Goal: Information Seeking & Learning: Learn about a topic

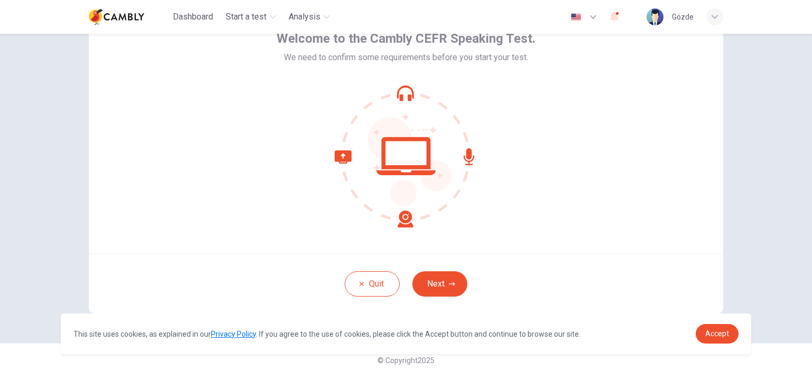
scroll to position [68, 0]
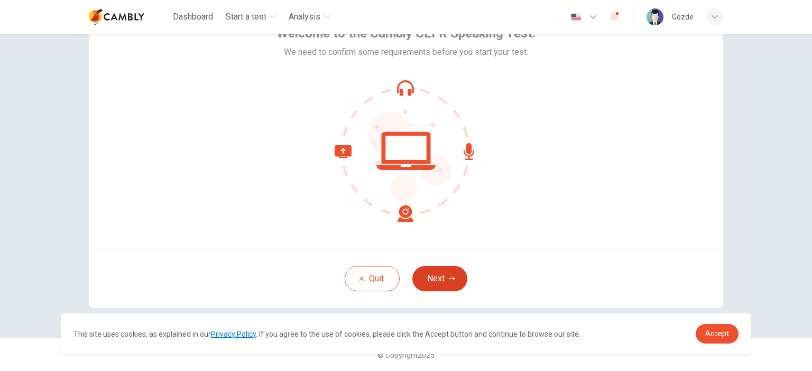
click at [446, 274] on button "Next" at bounding box center [439, 278] width 55 height 25
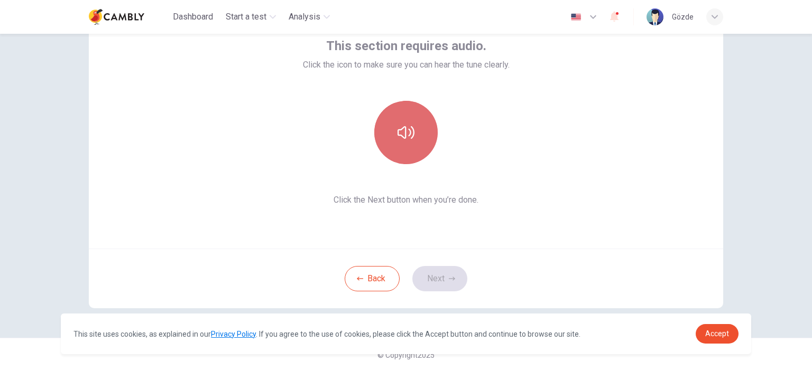
click at [418, 126] on button "button" at bounding box center [405, 132] width 63 height 63
click at [418, 135] on button "button" at bounding box center [405, 132] width 63 height 63
click at [403, 144] on button "button" at bounding box center [405, 132] width 63 height 63
click at [409, 145] on button "button" at bounding box center [405, 132] width 63 height 63
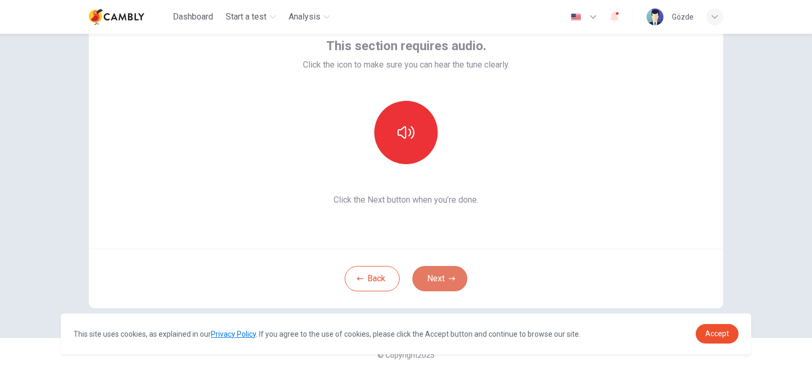
click at [453, 276] on button "Next" at bounding box center [439, 278] width 55 height 25
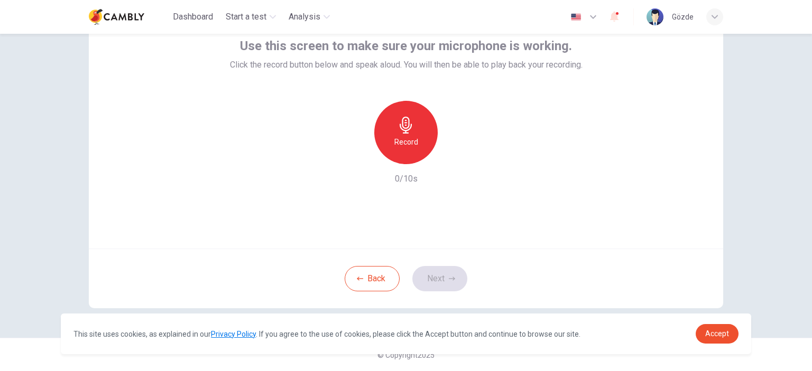
click at [397, 128] on icon "button" at bounding box center [405, 125] width 17 height 17
click at [451, 283] on button "Next" at bounding box center [439, 278] width 55 height 25
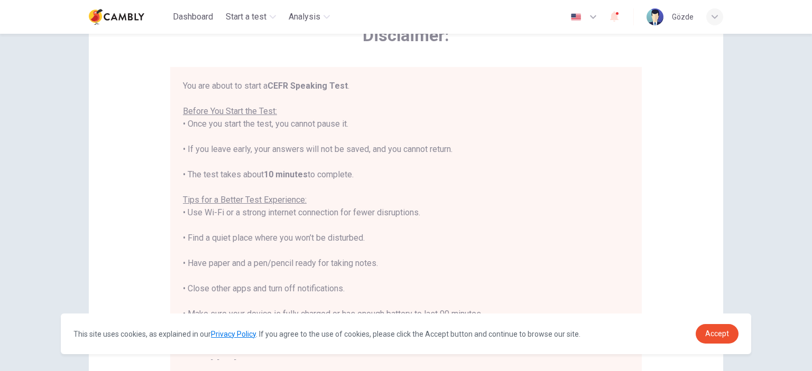
scroll to position [12, 0]
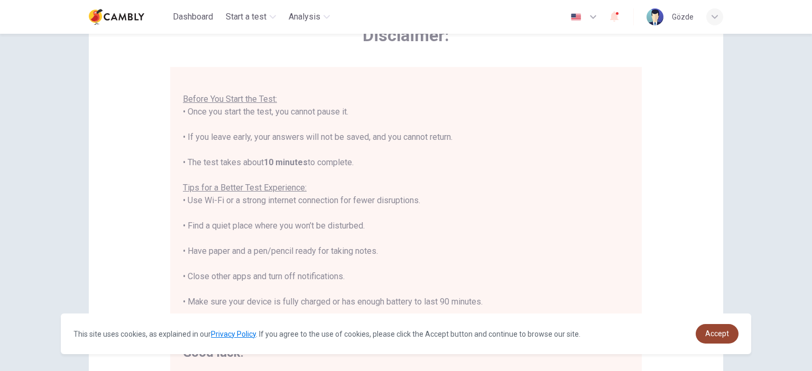
click at [734, 335] on link "Accept" at bounding box center [716, 334] width 43 height 20
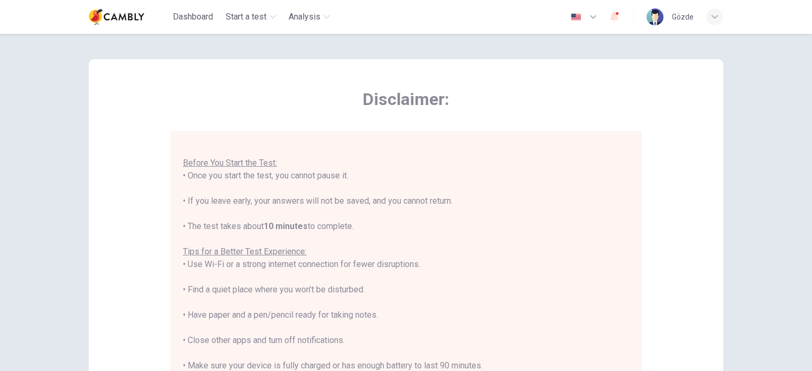
scroll to position [57, 0]
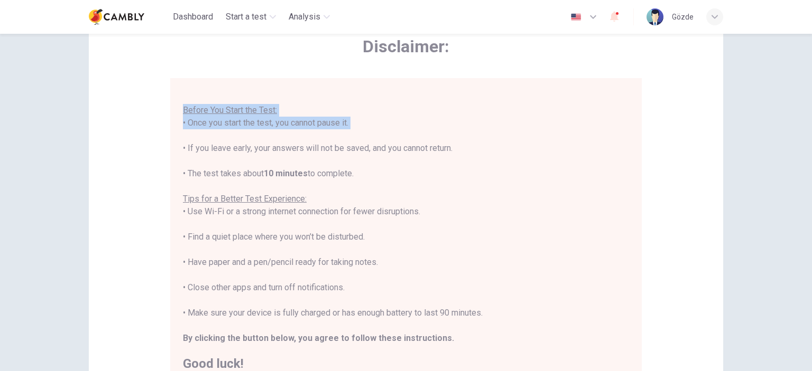
drag, startPoint x: 182, startPoint y: 109, endPoint x: 262, endPoint y: 136, distance: 84.5
click at [262, 136] on div "You are about to start a CEFR Speaking Test . Before You Start the Test: • Once…" at bounding box center [406, 225] width 446 height 292
copy div "Before You Start the Test: • Once you start the test, you cannot pause it."
drag, startPoint x: 182, startPoint y: 170, endPoint x: 376, endPoint y: 174, distance: 193.9
click at [376, 174] on div "You are about to start a CEFR Speaking Test . Before You Start the Test: • Once…" at bounding box center [406, 225] width 446 height 292
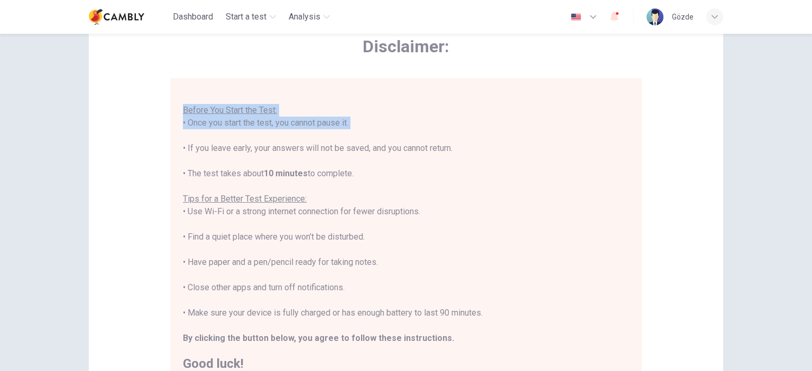
copy div "The test takes about 10 minutes to complete."
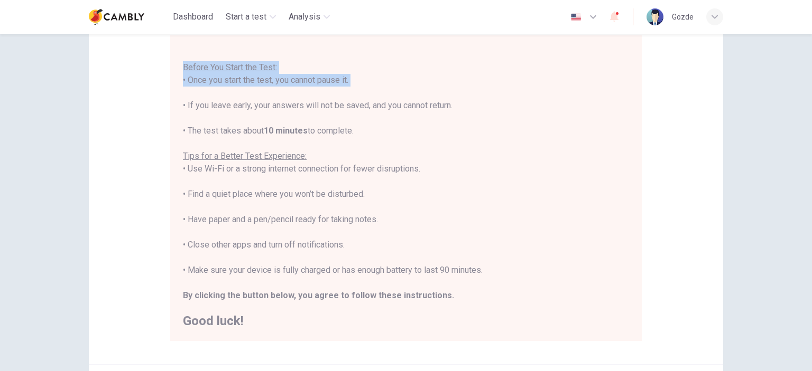
scroll to position [163, 0]
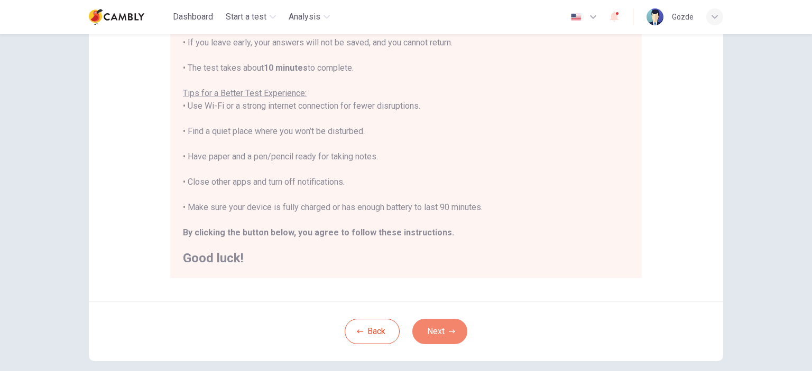
click at [440, 329] on button "Next" at bounding box center [439, 331] width 55 height 25
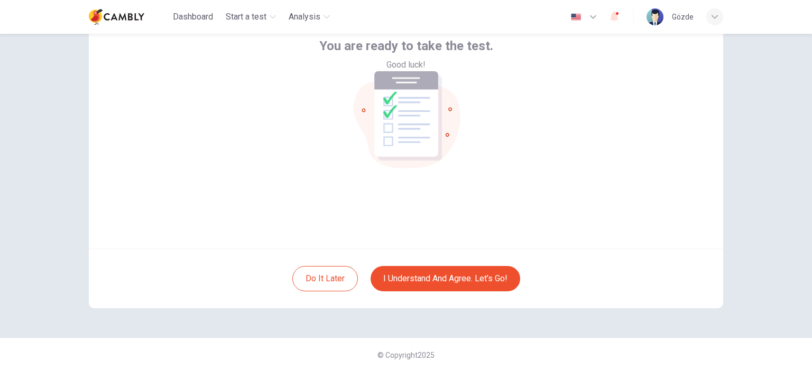
scroll to position [15, 0]
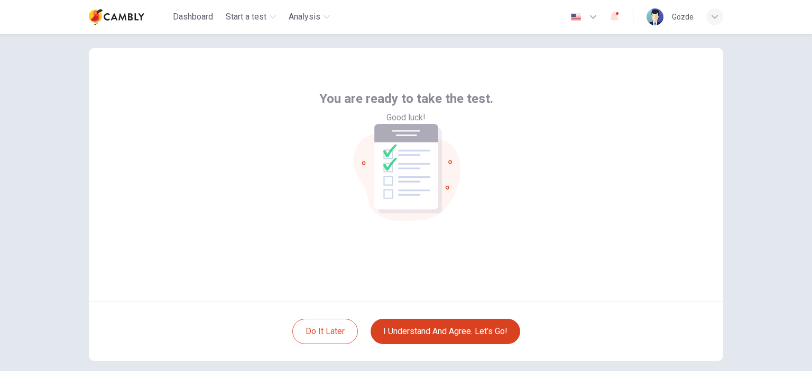
click at [475, 333] on button "I understand and agree. Let’s go!" at bounding box center [445, 331] width 150 height 25
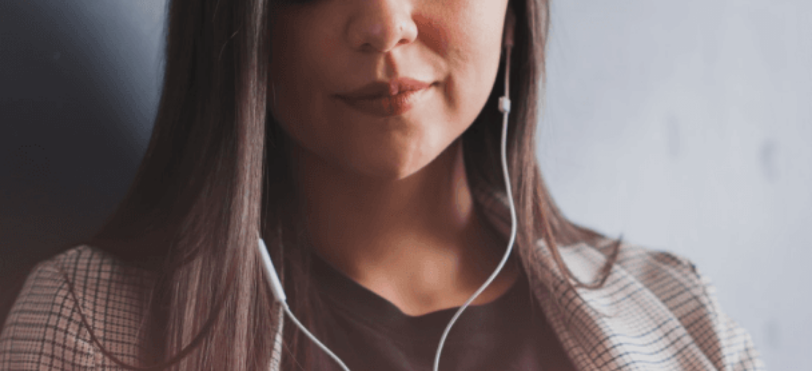
scroll to position [40, 0]
click at [30, 54] on button "Continue" at bounding box center [15, 74] width 30 height 40
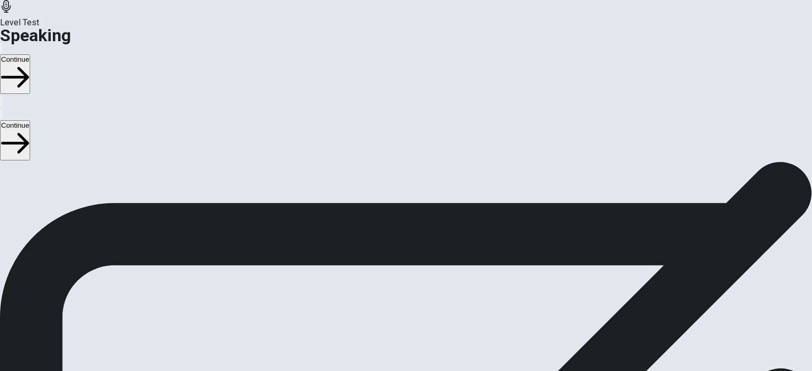
click at [394, 333] on button "Play Audio" at bounding box center [393, 338] width 2 height 10
click at [404, 235] on icon "Play Audio" at bounding box center [399, 241] width 10 height 13
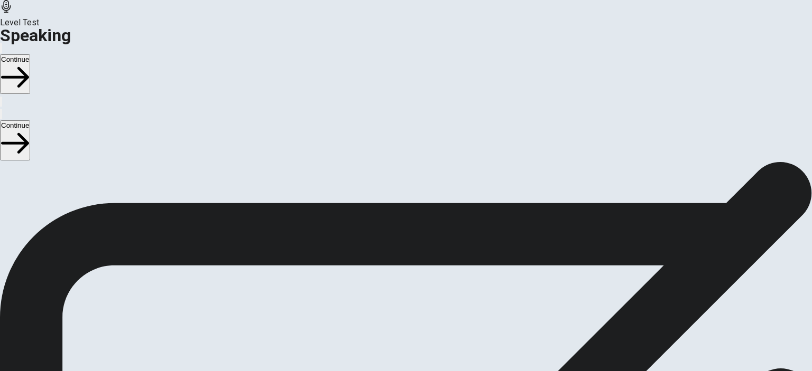
click at [404, 288] on icon "Record Again" at bounding box center [397, 294] width 13 height 13
click at [425, 359] on span "Stop Recording" at bounding box center [406, 370] width 38 height 23
click at [404, 288] on icon "Play Audio" at bounding box center [399, 294] width 10 height 13
click at [30, 54] on button "Continue" at bounding box center [15, 74] width 30 height 40
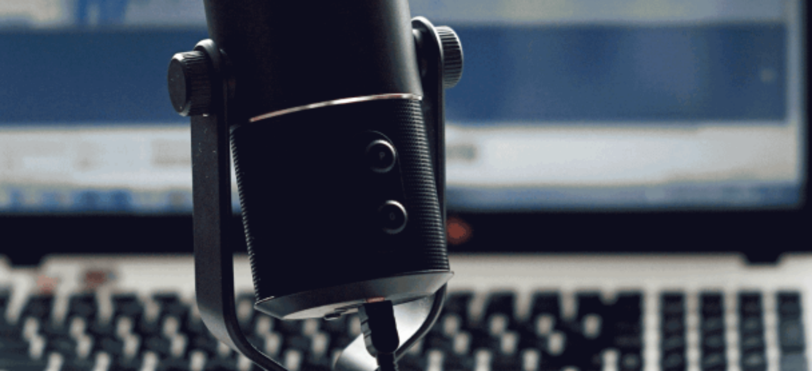
scroll to position [53, 0]
click at [30, 54] on button "Continue" at bounding box center [15, 74] width 30 height 40
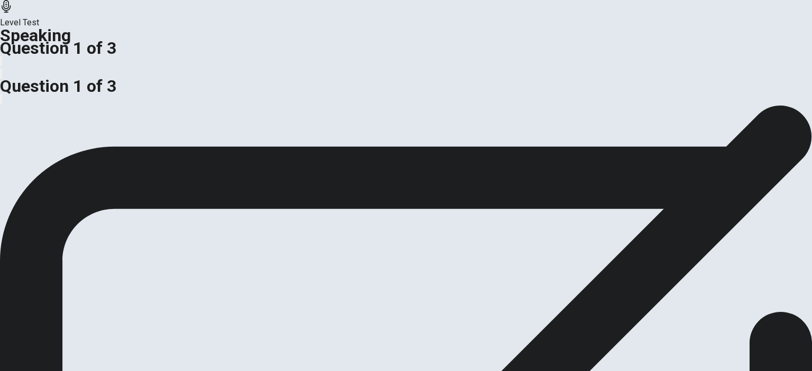
scroll to position [144, 0]
drag, startPoint x: 116, startPoint y: 102, endPoint x: 227, endPoint y: 117, distance: 111.4
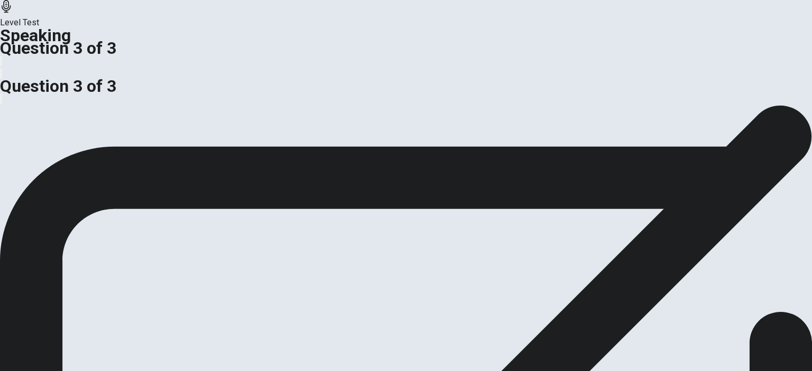
drag, startPoint x: 234, startPoint y: 116, endPoint x: 142, endPoint y: 115, distance: 91.9
click at [142, 44] on span "Is job satisfaction more important than a high salary, or does a high salary le…" at bounding box center [180, 39] width 361 height 10
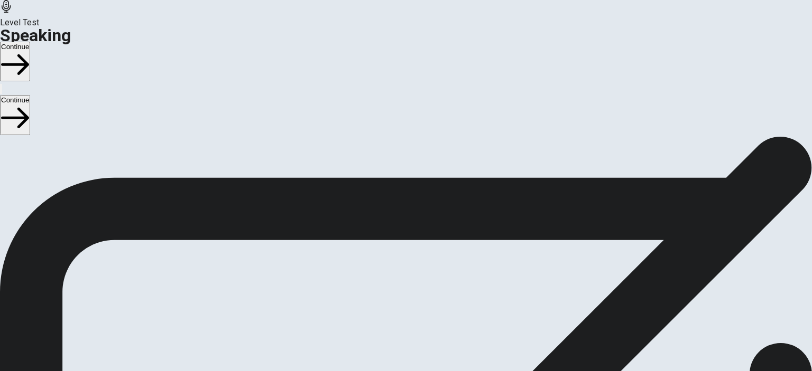
click at [30, 42] on button "Continue" at bounding box center [15, 62] width 30 height 40
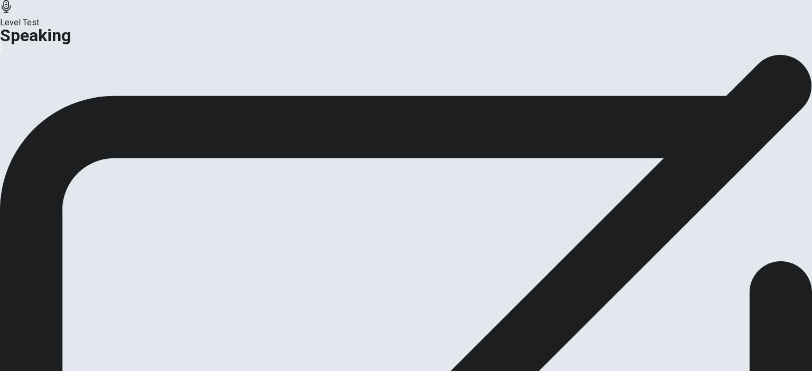
click at [84, 119] on button "Continue" at bounding box center [62, 112] width 43 height 14
